Goal: Task Accomplishment & Management: Complete application form

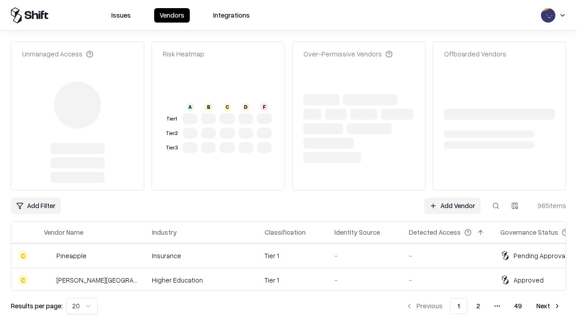
click at [452, 197] on link "Add Vendor" at bounding box center [452, 205] width 56 height 16
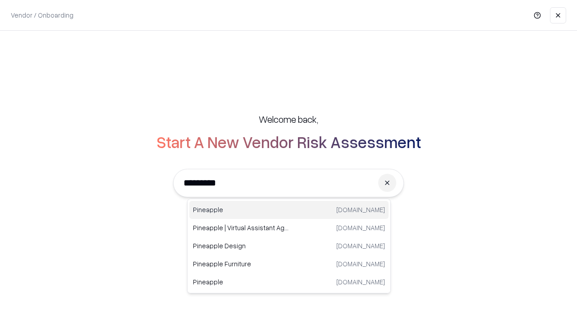
click at [289, 210] on div "Pineapple [DOMAIN_NAME]" at bounding box center [288, 210] width 199 height 18
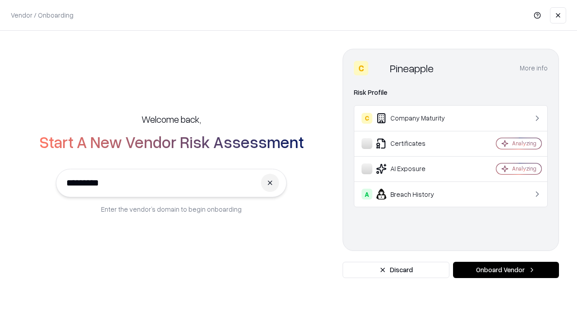
type input "*********"
click at [506, 270] on button "Onboard Vendor" at bounding box center [506, 269] width 106 height 16
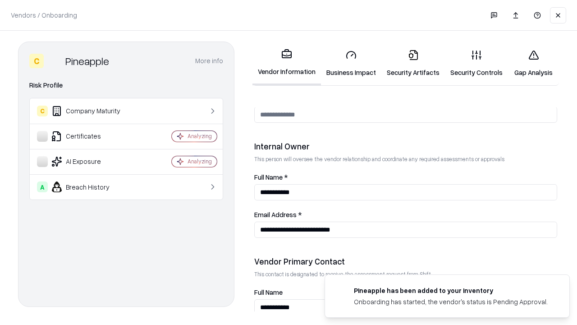
scroll to position [467, 0]
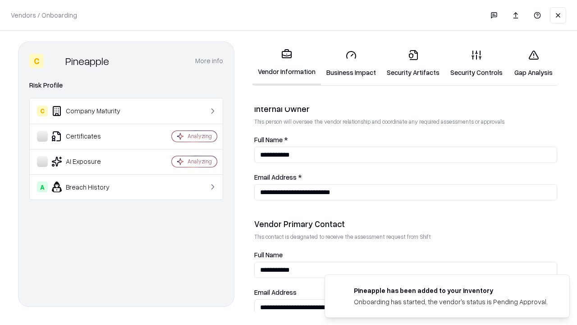
click at [351, 63] on link "Business Impact" at bounding box center [351, 63] width 60 height 42
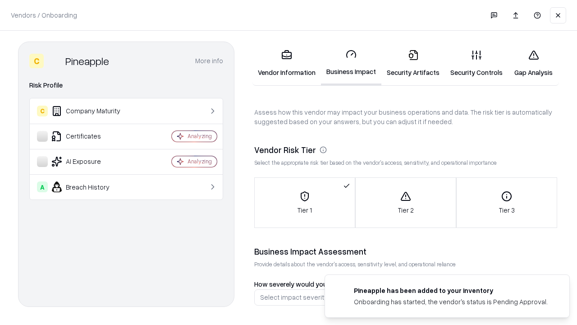
click at [413, 63] on link "Security Artifacts" at bounding box center [413, 63] width 64 height 42
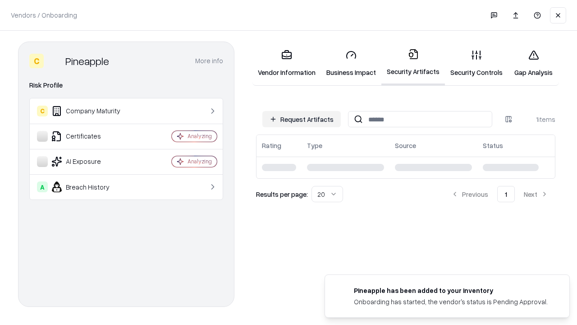
click at [302, 119] on button "Request Artifacts" at bounding box center [301, 119] width 78 height 16
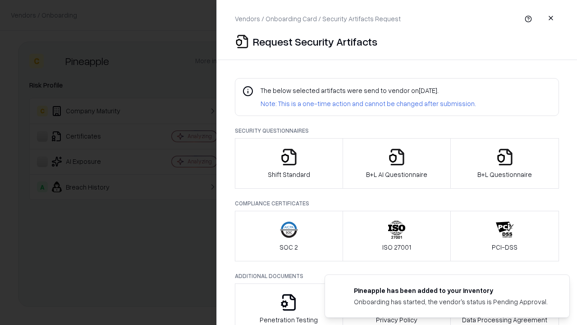
click at [288, 163] on icon "button" at bounding box center [289, 157] width 18 height 18
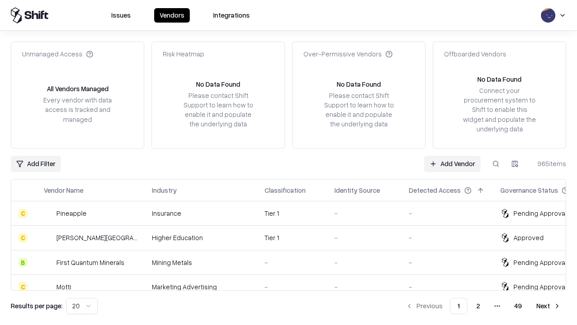
click at [452, 163] on link "Add Vendor" at bounding box center [452, 163] width 56 height 16
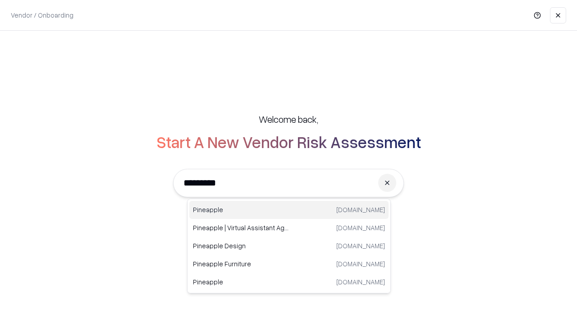
click at [289, 210] on div "Pineapple [DOMAIN_NAME]" at bounding box center [288, 210] width 199 height 18
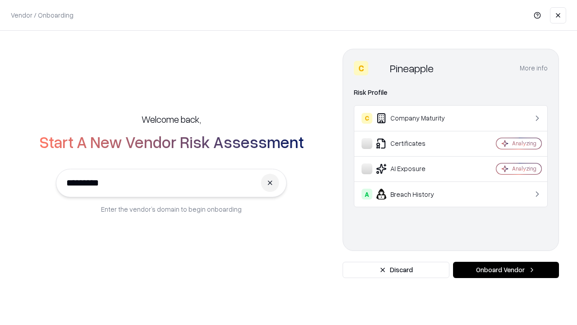
type input "*********"
click at [506, 270] on button "Onboard Vendor" at bounding box center [506, 269] width 106 height 16
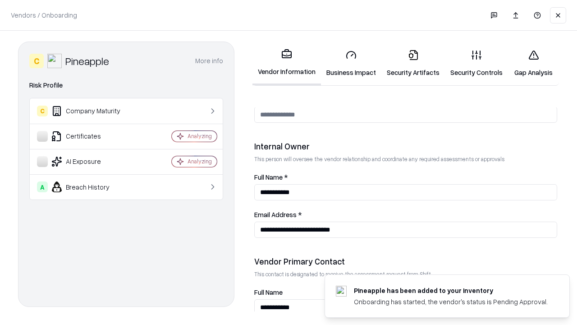
scroll to position [467, 0]
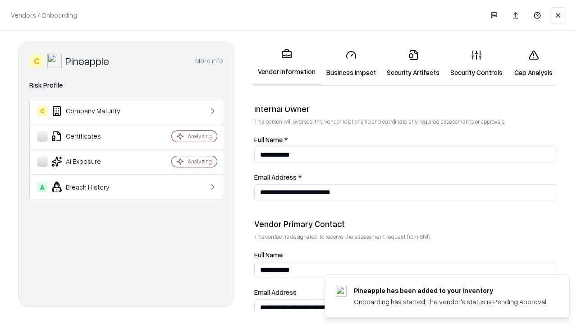
click at [533, 63] on link "Gap Analysis" at bounding box center [533, 63] width 51 height 42
